Goal: Contribute content: Add original content to the website for others to see

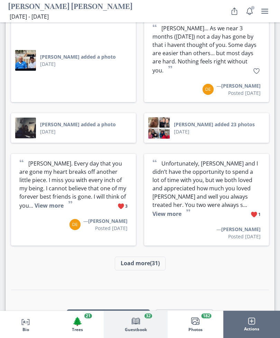
click at [153, 257] on button "Load more (31)" at bounding box center [140, 264] width 51 height 14
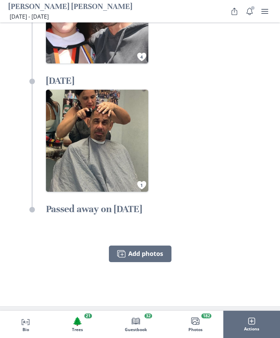
scroll to position [7741, 0]
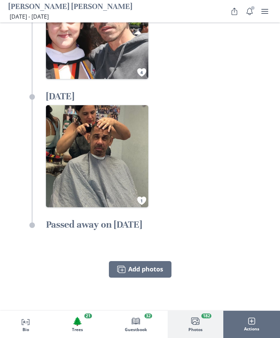
click at [157, 261] on button "Images Add photos" at bounding box center [140, 269] width 62 height 17
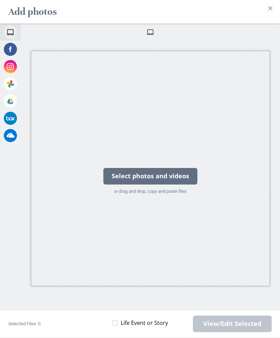
click at [186, 173] on div "Select photos and videos" at bounding box center [150, 176] width 94 height 17
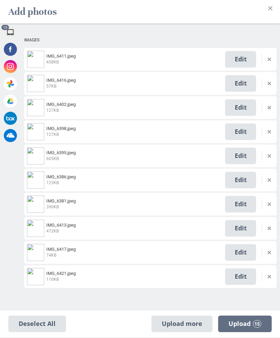
scroll to position [0, 0]
click at [250, 325] on span "Upload 15" at bounding box center [244, 324] width 33 height 8
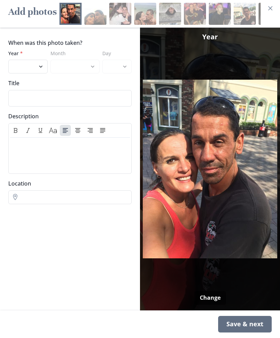
click at [250, 326] on div "Save & next" at bounding box center [244, 324] width 53 height 17
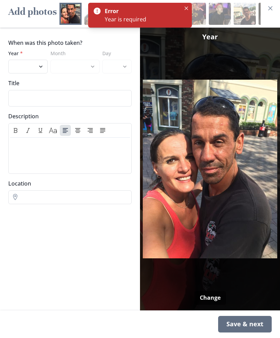
click at [255, 194] on img at bounding box center [210, 169] width 134 height 283
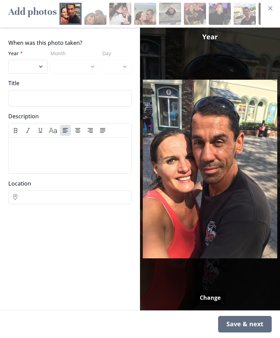
click at [41, 67] on select "2025 2024 2023 2022 2021 2020 2019 2018 2017 2016 2015 2014 2013 2012 2011 2010…" at bounding box center [27, 67] width 39 height 14
select select "2023"
click at [248, 326] on div "Save & next" at bounding box center [244, 324] width 53 height 17
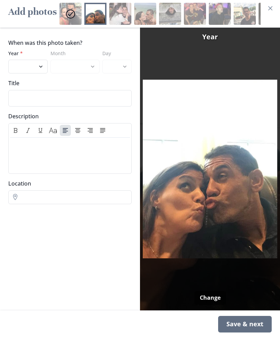
click at [41, 70] on select "2025 2024 2023 2022 2021 2020 2019 2018 2017 2016 2015 2014 2013 2012 2011 2010…" at bounding box center [27, 67] width 39 height 14
select select "2024"
click at [216, 296] on button "Change" at bounding box center [210, 298] width 32 height 14
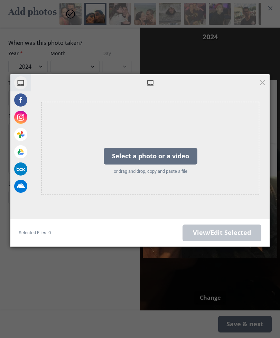
click at [240, 273] on div "My Device Facebook Instagram Google Photos Google Drive Box OneDrive Select a p…" at bounding box center [140, 169] width 280 height 338
click at [260, 79] on span at bounding box center [262, 83] width 8 height 8
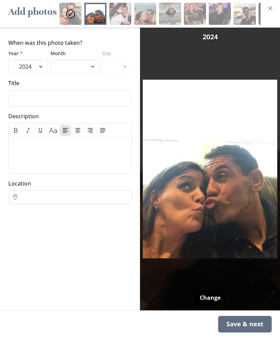
click at [256, 323] on div "Save & next" at bounding box center [244, 324] width 53 height 17
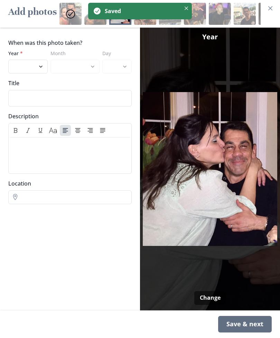
click at [39, 72] on select "2025 2024 2023 2022 2021 2020 2019 2018 2017 2016 2015 2014 2013 2012 2011 2010…" at bounding box center [27, 67] width 39 height 14
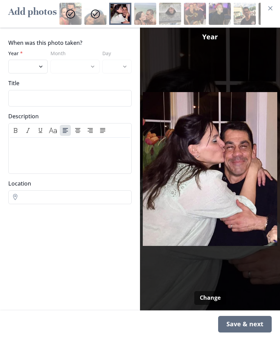
select select "2019"
click at [253, 325] on div "Save & next" at bounding box center [244, 324] width 53 height 17
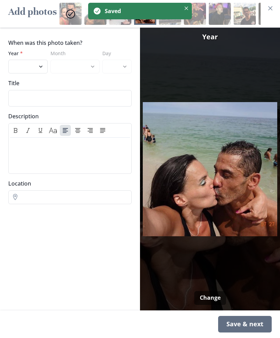
click at [38, 69] on select "2025 2024 2023 2022 2021 2020 2019 2018 2017 2016 2015 2014 2013 2012 2011 2010…" at bounding box center [27, 67] width 39 height 14
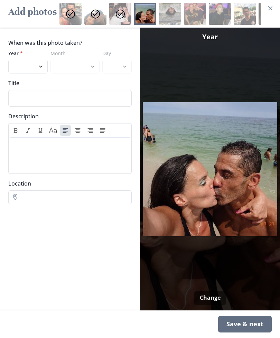
select select "2017"
click at [252, 325] on div "Save & next" at bounding box center [244, 324] width 53 height 17
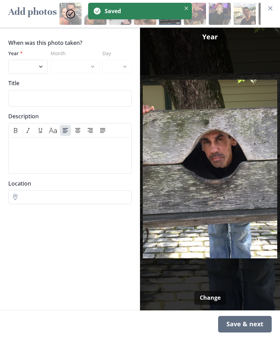
click at [42, 67] on select "2025 2024 2023 2022 2021 2020 2019 2018 2017 2016 2015 2014 2013 2012 2011 2010…" at bounding box center [27, 67] width 39 height 14
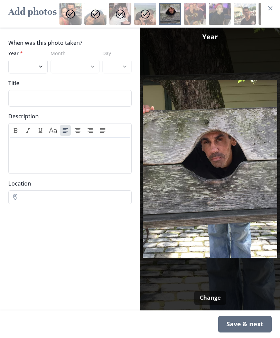
select select "2024"
click at [249, 320] on div "Save & next" at bounding box center [244, 324] width 53 height 17
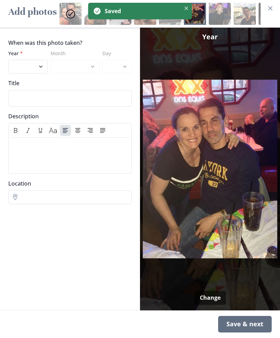
click at [41, 70] on select "2025 2024 2023 2022 2021 2020 2019 2018 2017 2016 2015 2014 2013 2012 2011 2010…" at bounding box center [27, 67] width 39 height 14
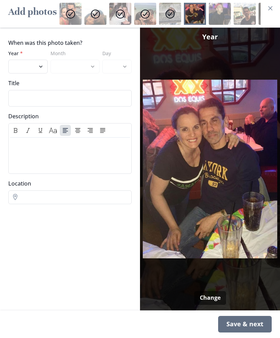
select select "2023"
click at [249, 319] on div "Save & next" at bounding box center [244, 324] width 53 height 17
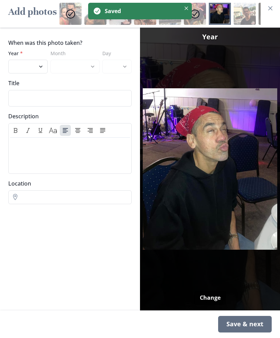
click at [41, 69] on select "2025 2024 2023 2022 2021 2020 2019 2018 2017 2016 2015 2014 2013 2012 2011 2010…" at bounding box center [27, 67] width 39 height 14
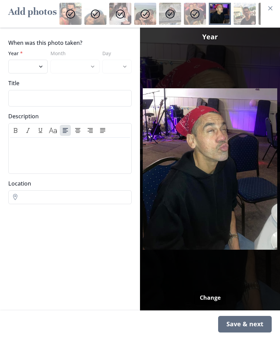
select select "2023"
click at [243, 323] on div "Save & next" at bounding box center [244, 324] width 53 height 17
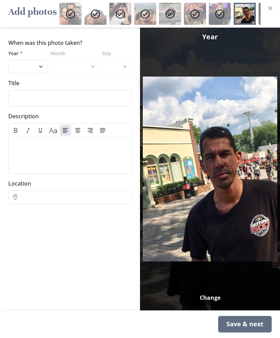
click at [38, 69] on select "2025 2024 2023 2022 2021 2020 2019 2018 2017 2016 2015 2014 2013 2012 2011 2010…" at bounding box center [27, 67] width 39 height 14
select select "2020"
click at [244, 322] on div "Save & next" at bounding box center [244, 324] width 53 height 17
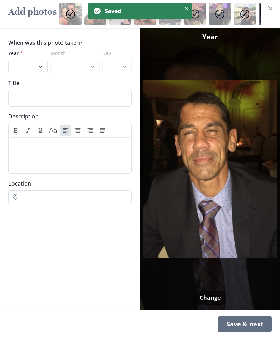
click at [40, 70] on select "2025 2024 2023 2022 2021 2020 2019 2018 2017 2016 2015 2014 2013 2012 2011 2010…" at bounding box center [27, 67] width 39 height 14
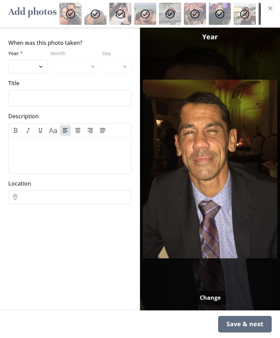
select select "2016"
click at [252, 330] on div "Save & next" at bounding box center [244, 324] width 53 height 17
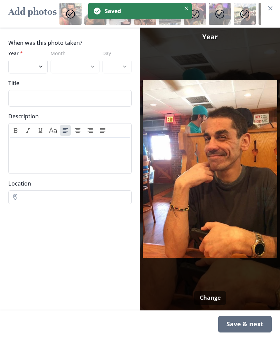
click at [40, 72] on select "2025 2024 2023 2022 2021 2020 2019 2018 2017 2016 2015 2014 2013 2012 2011 2010…" at bounding box center [27, 67] width 39 height 14
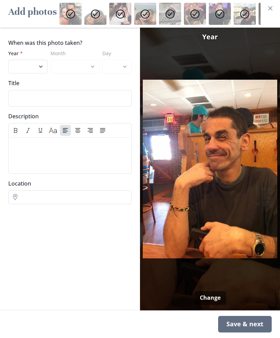
select select "2022"
click at [249, 322] on div "Save & next" at bounding box center [244, 324] width 53 height 17
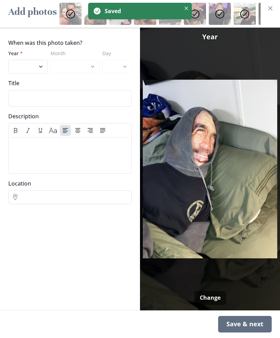
click at [36, 70] on select "2025 2024 2023 2022 2021 2020 2019 2018 2017 2016 2015 2014 2013 2012 2011 2010…" at bounding box center [27, 67] width 39 height 14
select select "2025"
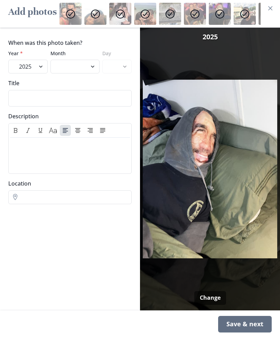
click at [241, 319] on div "Save & next" at bounding box center [244, 324] width 53 height 17
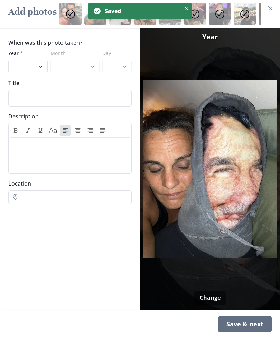
click at [41, 68] on select "2025 2024 2023 2022 2021 2020 2019 2018 2017 2016 2015 2014 2013 2012 2011 2010…" at bounding box center [27, 67] width 39 height 14
select select "2025"
click at [241, 324] on div "Save & next" at bounding box center [244, 324] width 53 height 17
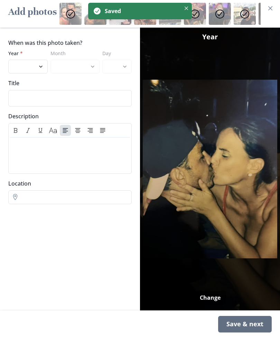
click at [39, 69] on select "2025 2024 2023 2022 2021 2020 2019 2018 2017 2016 2015 2014 2013 2012 2011 2010…" at bounding box center [27, 67] width 39 height 14
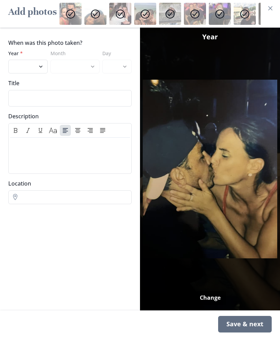
select select "2015"
click at [248, 319] on div "Save & next" at bounding box center [244, 324] width 53 height 17
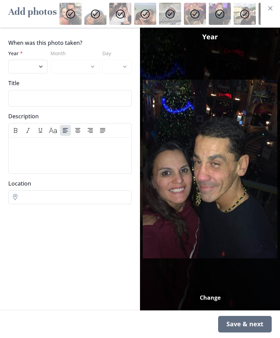
click at [32, 65] on select "2025 2024 2023 2022 2021 2020 2019 2018 2017 2016 2015 2014 2013 2012 2011 2010…" at bounding box center [27, 67] width 39 height 14
select select "2016"
click at [247, 324] on div "Save & next" at bounding box center [244, 324] width 53 height 17
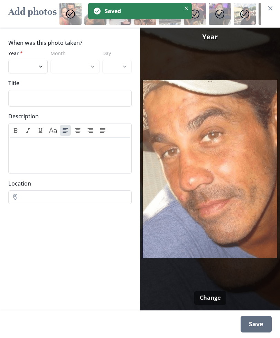
click at [37, 69] on select "2025 2024 2023 2022 2021 2020 2019 2018 2017 2016 2015 2014 2013 2012 2011 2010…" at bounding box center [27, 67] width 39 height 14
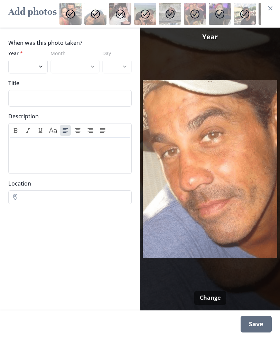
select select "2023"
click at [257, 326] on div "Save" at bounding box center [255, 324] width 31 height 17
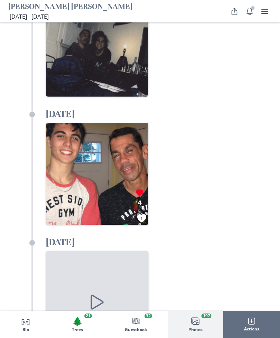
scroll to position [8413, 0]
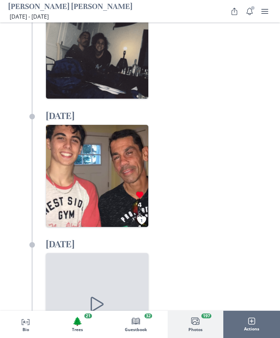
click at [91, 297] on icon "Open in full screen" at bounding box center [97, 303] width 12 height 13
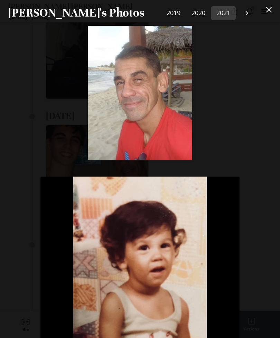
scroll to position [0, 465]
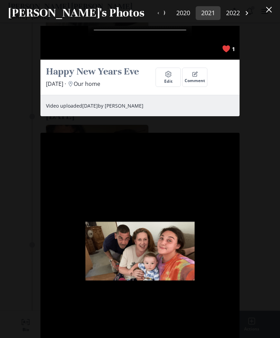
click at [264, 176] on div "I love ❤️ your cutie pie face CJB 1978 Settings Edit Comment Photo uploaded [DA…" at bounding box center [140, 182] width 280 height 312
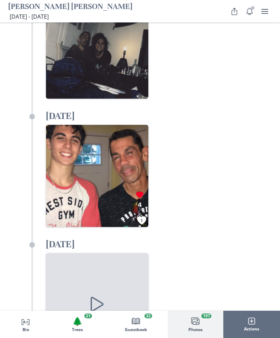
click at [269, 13] on icon "Close" at bounding box center [269, 15] width 6 height 6
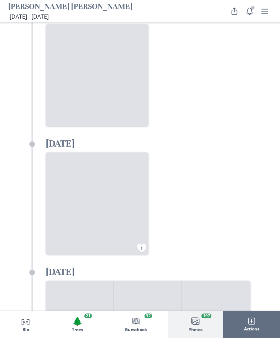
scroll to position [12609, 0]
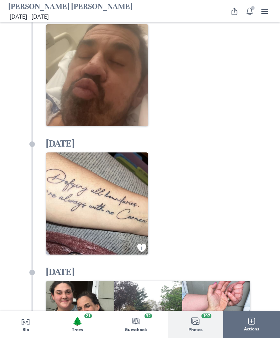
click at [141, 245] on text "1" at bounding box center [141, 248] width 2 height 6
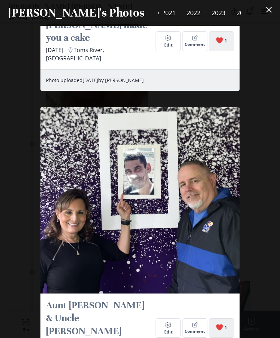
scroll to position [51056, 0]
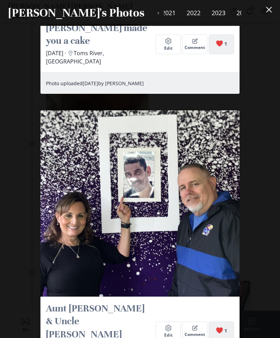
click at [268, 12] on icon "Close" at bounding box center [269, 10] width 6 height 6
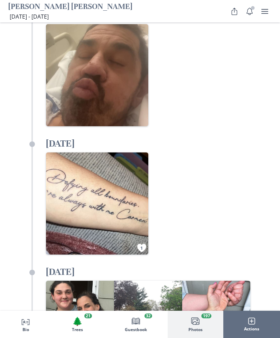
scroll to position [51120, 0]
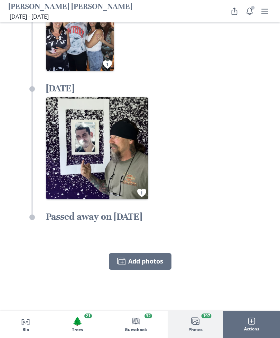
click at [152, 254] on button "Images Add photos" at bounding box center [140, 262] width 62 height 17
